Goal: Information Seeking & Learning: Learn about a topic

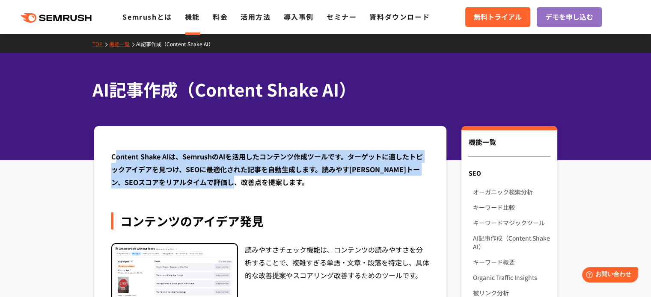
drag, startPoint x: 113, startPoint y: 154, endPoint x: 400, endPoint y: 179, distance: 287.6
click at [400, 179] on div "Content Shake AIは、SemrushのAIを活用したコンテンツ作成ツールです。ターゲットに適したトピックアイデアを見つけ、SEOに最適化された記…" at bounding box center [270, 169] width 318 height 38
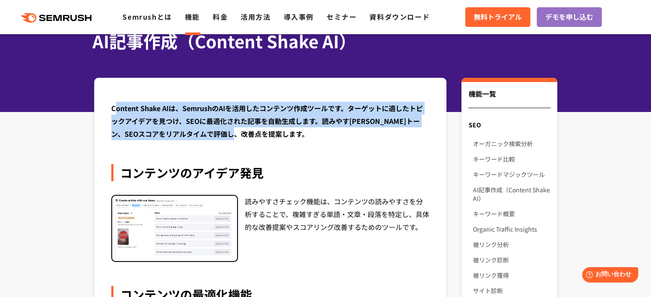
scroll to position [86, 0]
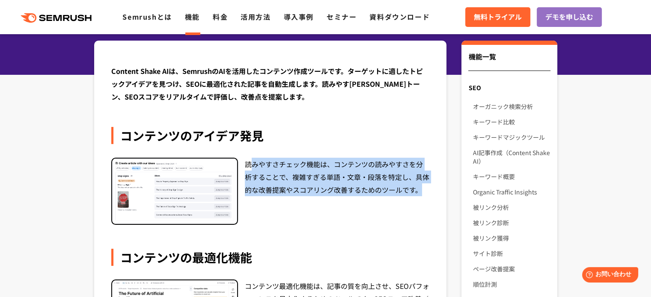
drag, startPoint x: 253, startPoint y: 162, endPoint x: 423, endPoint y: 192, distance: 172.4
click at [423, 192] on div "読みやすさチェック機能は、コンテンツの読みやすさを分析することで、複雑すぎる単語・文章・段落を特定し、具体的な改善提案やスコアリング改善するためのツールです。" at bounding box center [337, 191] width 185 height 67
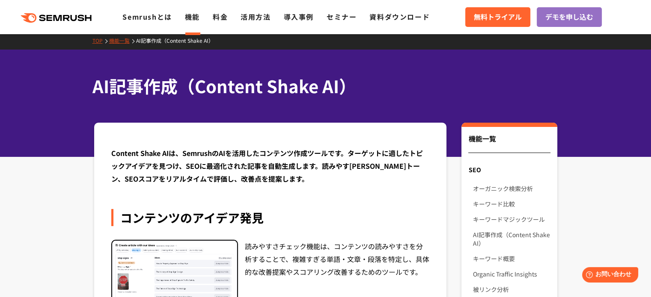
scroll to position [0, 0]
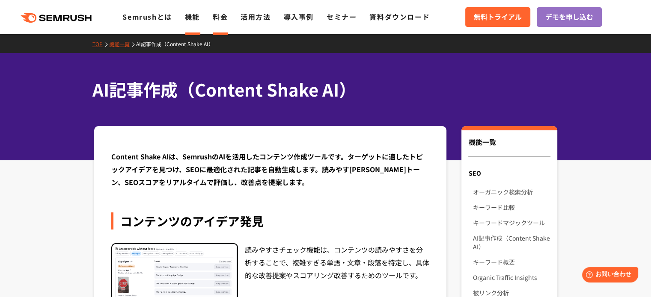
click at [220, 17] on link "料金" at bounding box center [220, 17] width 15 height 10
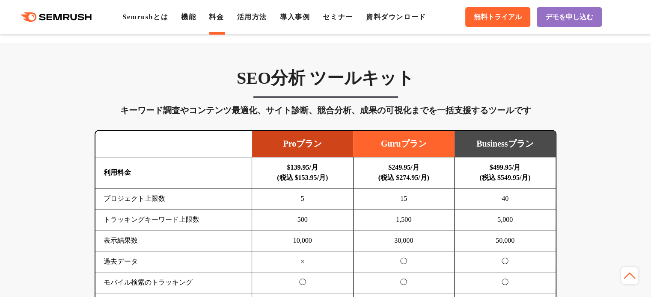
scroll to position [470, 0]
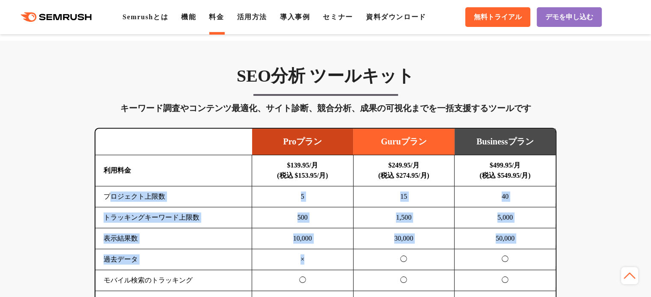
drag, startPoint x: 109, startPoint y: 195, endPoint x: 327, endPoint y: 260, distance: 227.3
click at [327, 260] on tbody "利用料金 $139.95/月 (税込 $153.95/月) $249.95/月 (税込 $274.95/月) $499.95/月 (税込 $549.95/月)…" at bounding box center [325, 301] width 460 height 293
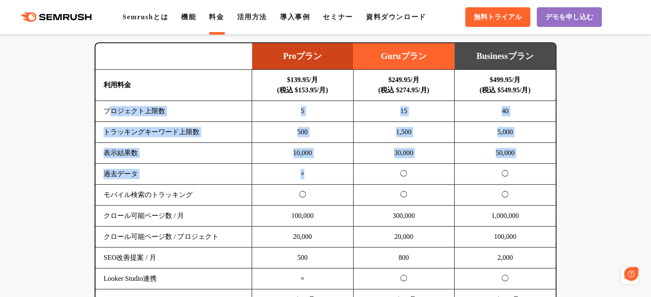
scroll to position [0, 0]
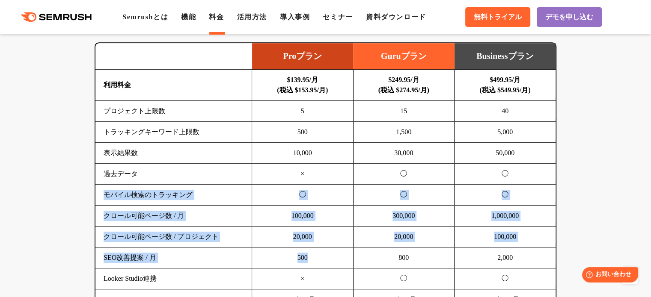
drag, startPoint x: 102, startPoint y: 191, endPoint x: 312, endPoint y: 257, distance: 219.7
click at [312, 257] on tbody "利用料金 $139.95/月 (税込 $153.95/月) $249.95/月 (税込 $274.95/月) $499.95/月 (税込 $549.95/月)…" at bounding box center [325, 216] width 460 height 293
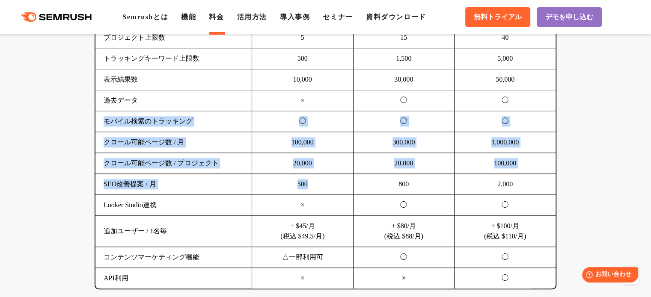
scroll to position [642, 0]
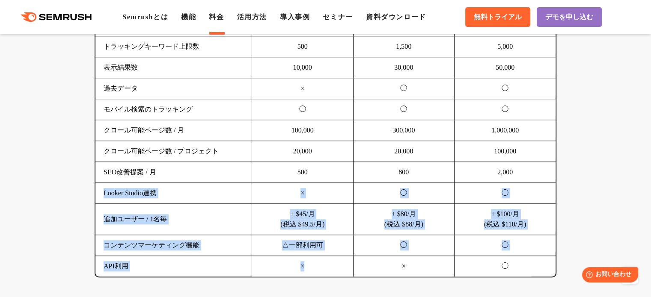
drag, startPoint x: 104, startPoint y: 193, endPoint x: 330, endPoint y: 263, distance: 236.5
click at [330, 263] on tbody "利用料金 $139.95/月 (税込 $153.95/月) $249.95/月 (税込 $274.95/月) $499.95/月 (税込 $549.95/月)…" at bounding box center [325, 130] width 460 height 293
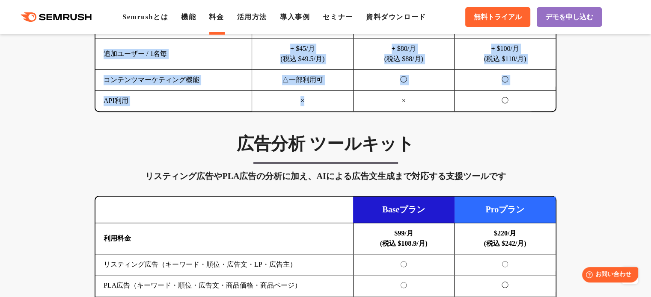
scroll to position [898, 0]
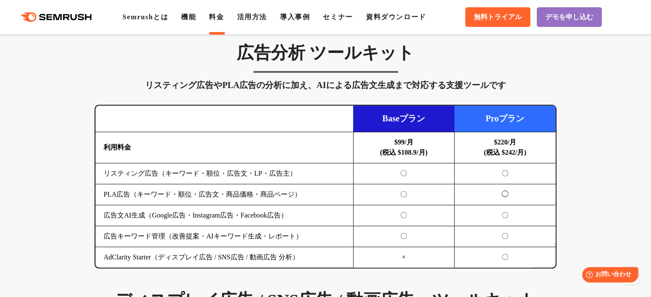
click at [106, 181] on td "リスティング広告（キーワード・順位・広告文・LP・広告主）" at bounding box center [223, 173] width 257 height 21
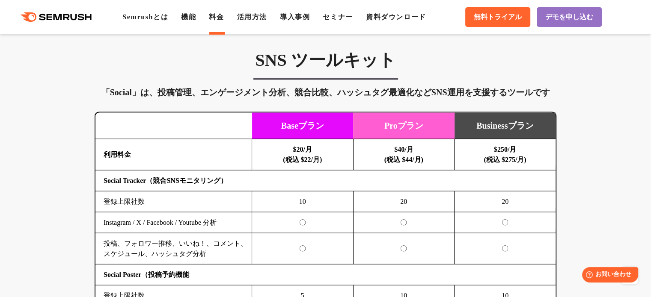
scroll to position [1754, 0]
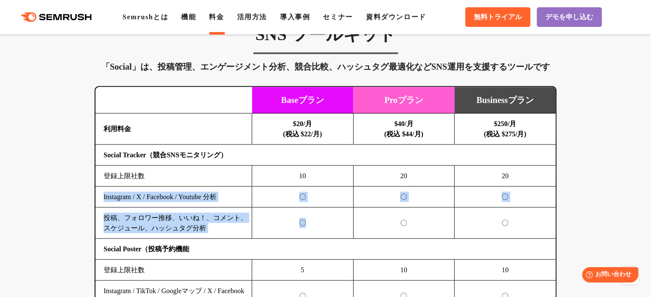
drag, startPoint x: 103, startPoint y: 191, endPoint x: 302, endPoint y: 224, distance: 201.9
click at [145, 216] on td "投稿、フォロワー推移、いいね！、コメント、スケジュール、ハッシュタグ分析" at bounding box center [173, 223] width 157 height 31
drag, startPoint x: 105, startPoint y: 214, endPoint x: 306, endPoint y: 229, distance: 202.0
click at [306, 229] on tr "投稿、フォロワー推移、いいね！、コメント、スケジュール、ハッシュタグ分析 〇 〇 〇" at bounding box center [325, 223] width 460 height 31
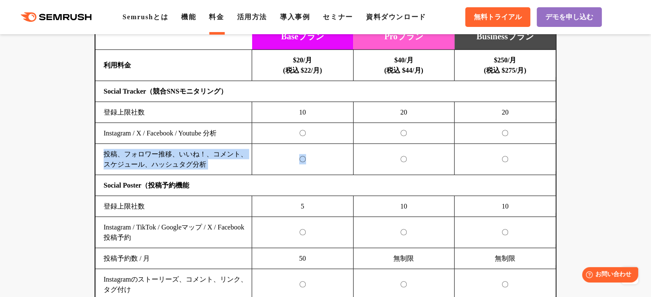
scroll to position [1839, 0]
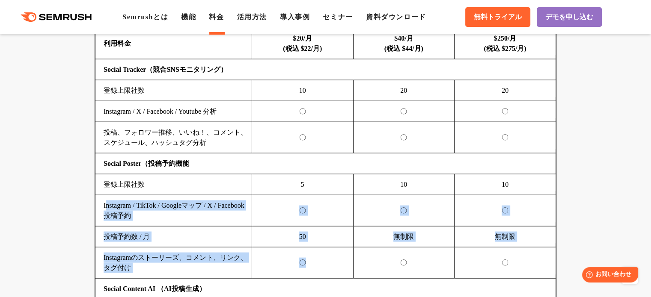
drag, startPoint x: 105, startPoint y: 198, endPoint x: 306, endPoint y: 262, distance: 210.9
click at [306, 262] on tbody "利用料金 $20/月 (税込 $22/月) $40/月 (税込 $44/月) $250/月 (税込 $275/月) Social Tracker（競合SNSモ…" at bounding box center [325, 294] width 460 height 533
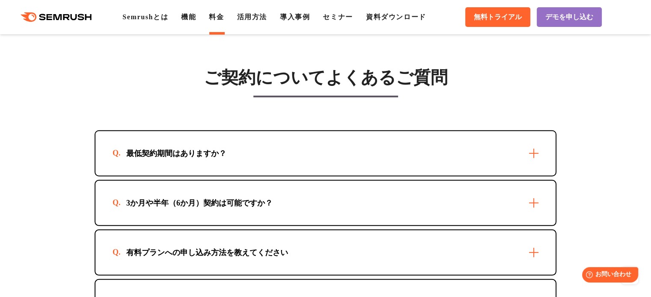
scroll to position [2395, 0]
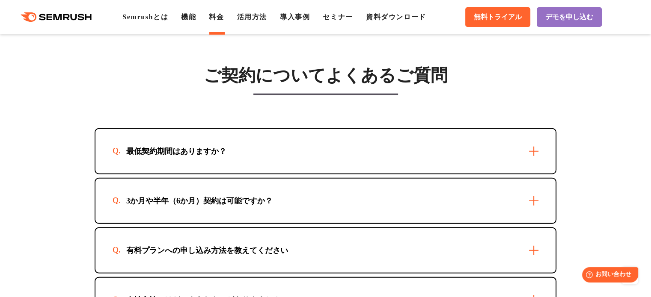
click at [370, 147] on div "最低契約期間はありますか？" at bounding box center [325, 151] width 460 height 44
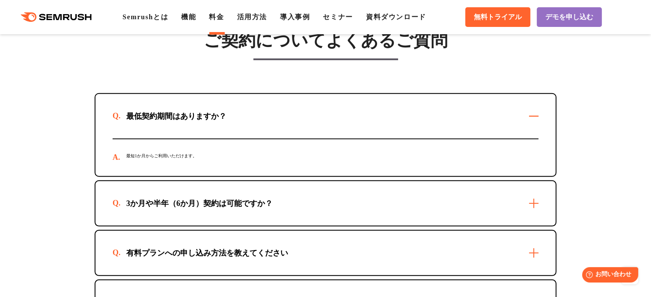
scroll to position [2523, 0]
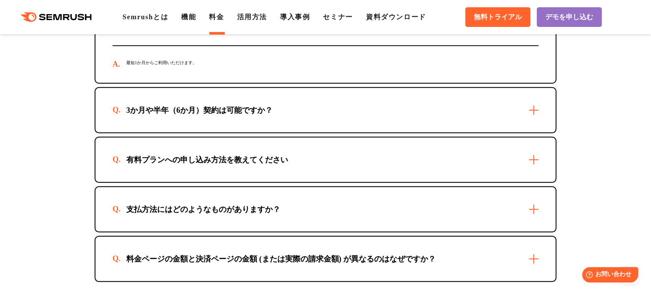
click at [151, 155] on div "有料プランへの申し込み方法を教えてください" at bounding box center [206, 160] width 189 height 10
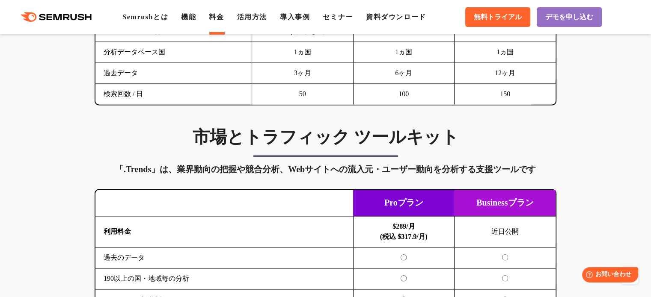
scroll to position [1326, 0]
